Goal: Information Seeking & Learning: Learn about a topic

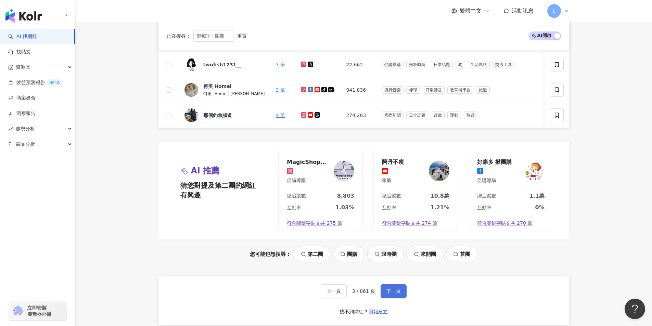
click at [392, 298] on button "下一頁" at bounding box center [394, 291] width 26 height 14
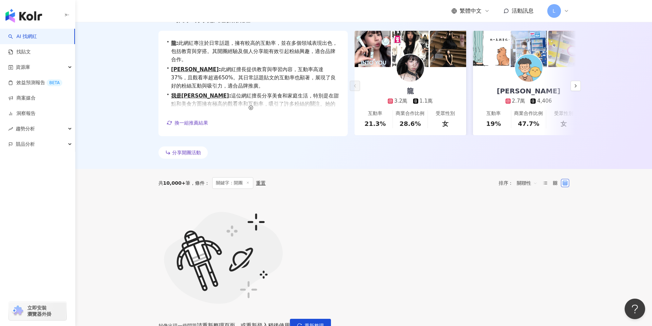
scroll to position [137, 0]
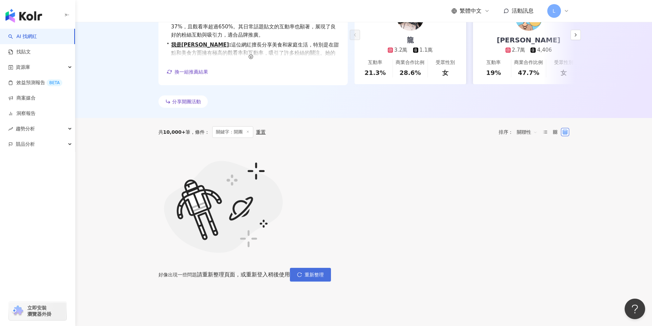
click at [331, 268] on button "重新整理" at bounding box center [310, 275] width 41 height 14
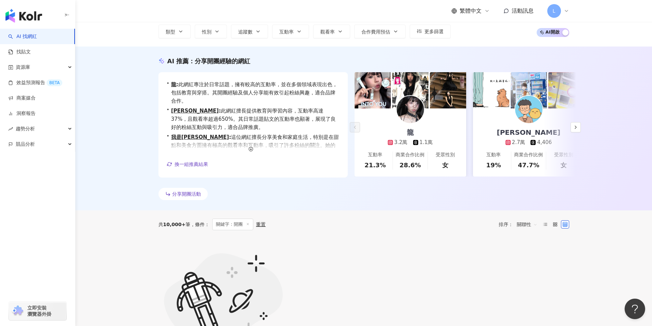
scroll to position [0, 0]
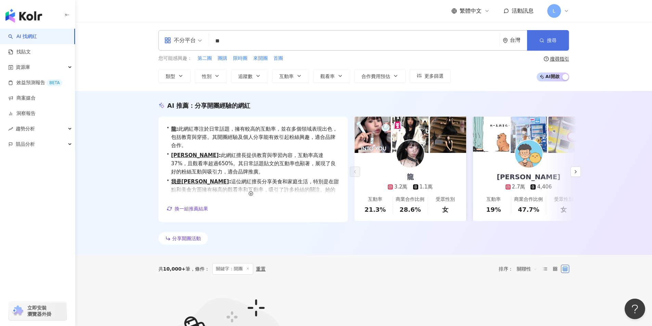
click at [540, 44] on button "搜尋" at bounding box center [548, 40] width 42 height 21
click at [90, 174] on div "AI 推薦 ： 分享開團經驗的網紅 • 龍 : 此網紅專注於日常話題，擁有較高的互動率，並在多個領域表現出色，包括教育與穿搭。其開團經驗及個人分享能有效引起粉…" at bounding box center [363, 173] width 577 height 164
drag, startPoint x: 596, startPoint y: 71, endPoint x: 434, endPoint y: 11, distance: 173.7
click at [596, 71] on div "不分平台 ** 台灣 搜尋 1b07ed2f-225b-4ef7-ab00-c0275c8fbcef 7504ff6f-4265-4c79-8128-ba9d…" at bounding box center [363, 56] width 577 height 69
